Goal: Task Accomplishment & Management: Use online tool/utility

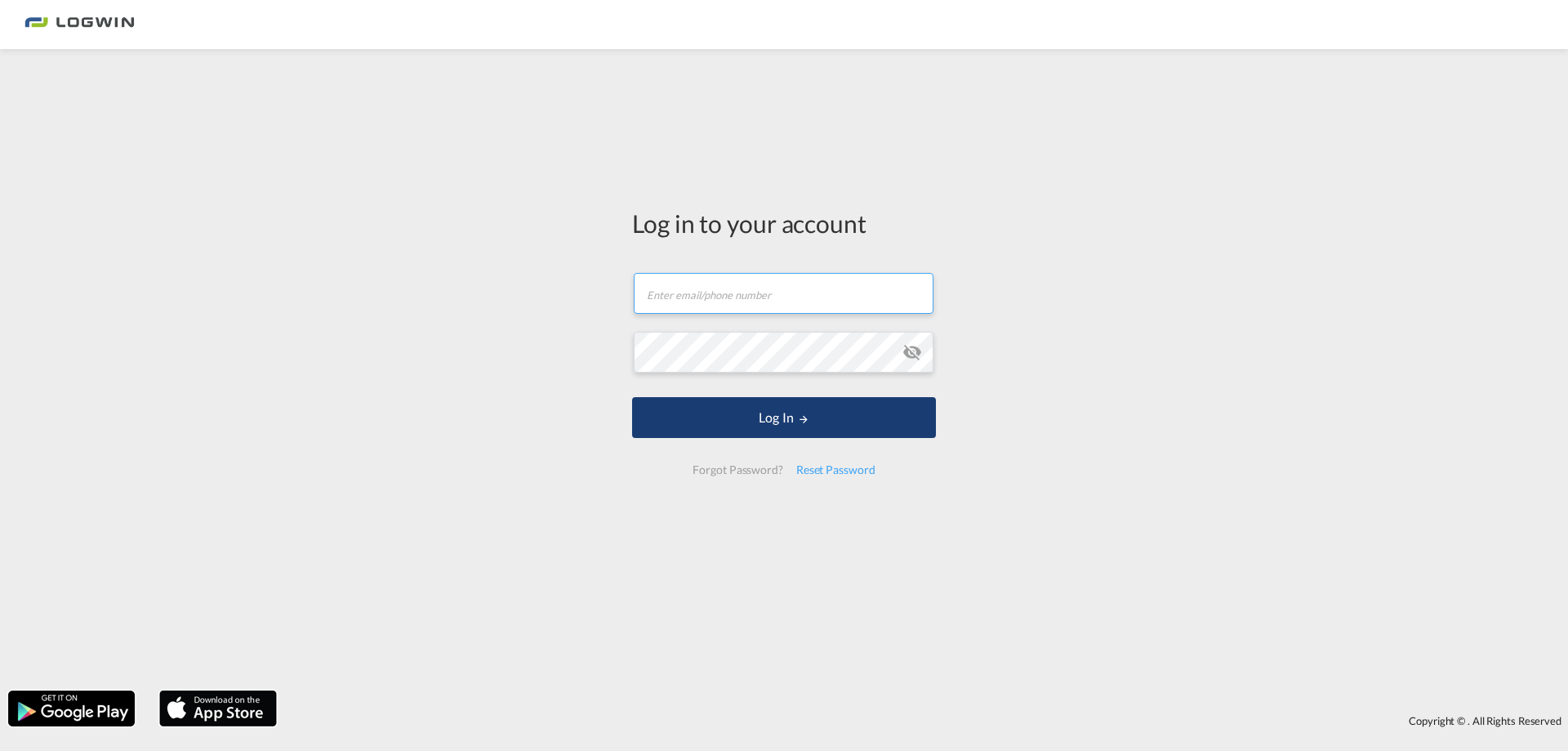
type input "[PERSON_NAME][EMAIL_ADDRESS][DOMAIN_NAME]"
click at [747, 419] on button "Log In" at bounding box center [784, 417] width 304 height 41
